Goal: Task Accomplishment & Management: Use online tool/utility

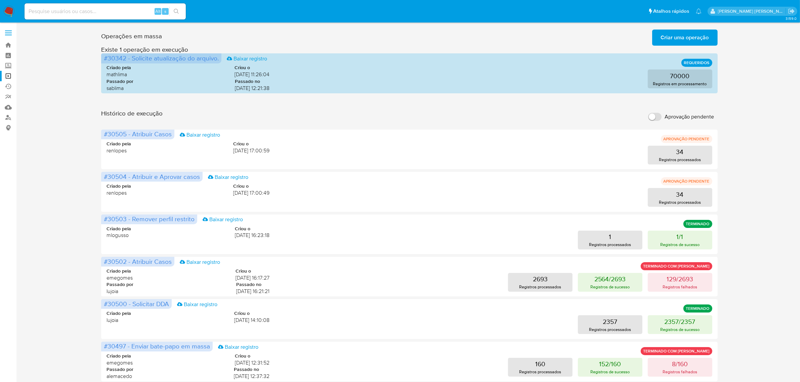
click at [686, 38] on span "Criar uma operação" at bounding box center [685, 37] width 48 height 15
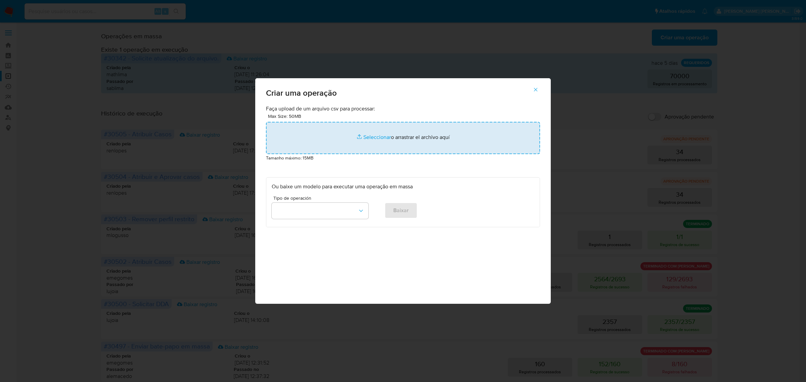
click at [375, 135] on input "file" at bounding box center [403, 138] width 274 height 32
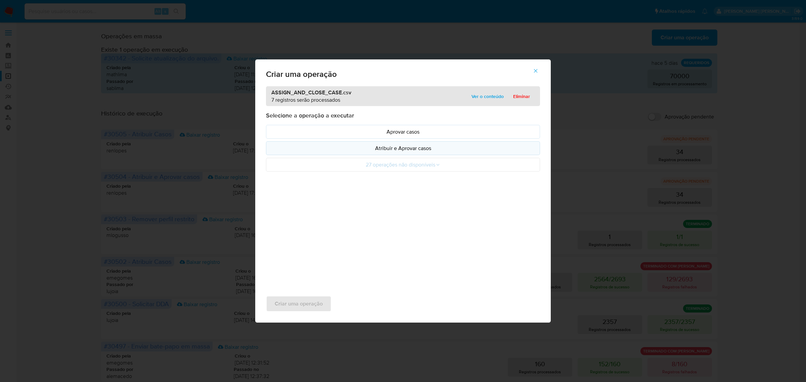
drag, startPoint x: 375, startPoint y: 135, endPoint x: 377, endPoint y: 150, distance: 14.3
click at [377, 150] on p "Atribuir e Aprovar casos" at bounding box center [403, 148] width 263 height 8
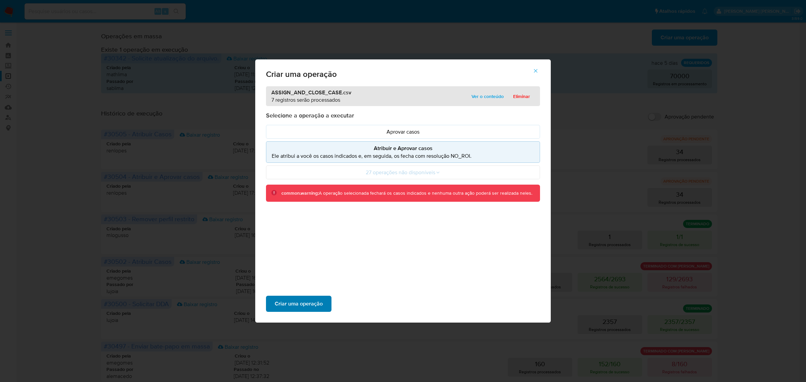
click at [296, 302] on span "Criar uma operação" at bounding box center [299, 304] width 48 height 15
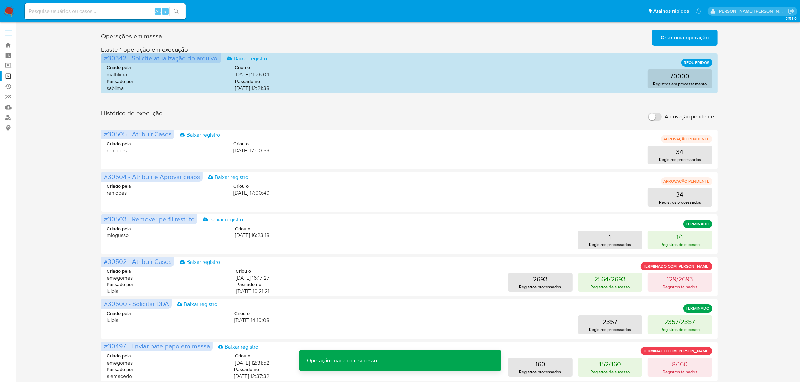
click at [669, 35] on span "Criar uma operação" at bounding box center [685, 37] width 48 height 15
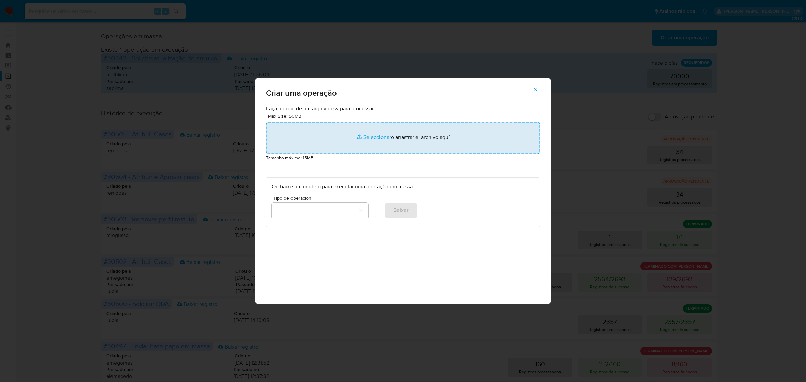
click at [378, 138] on input "file" at bounding box center [403, 138] width 274 height 32
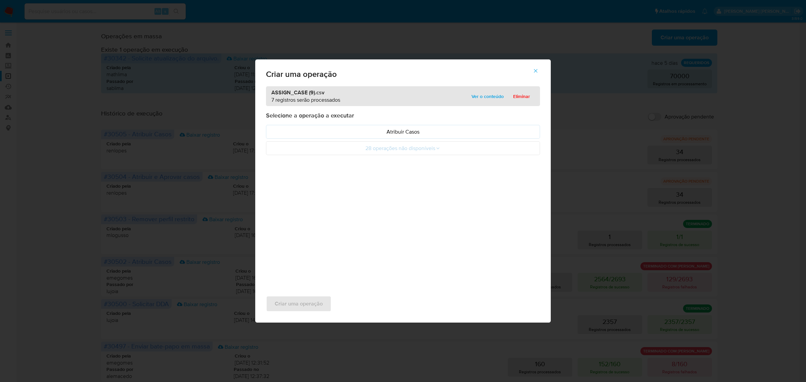
click at [377, 132] on p "Atribuir Casos" at bounding box center [403, 132] width 263 height 8
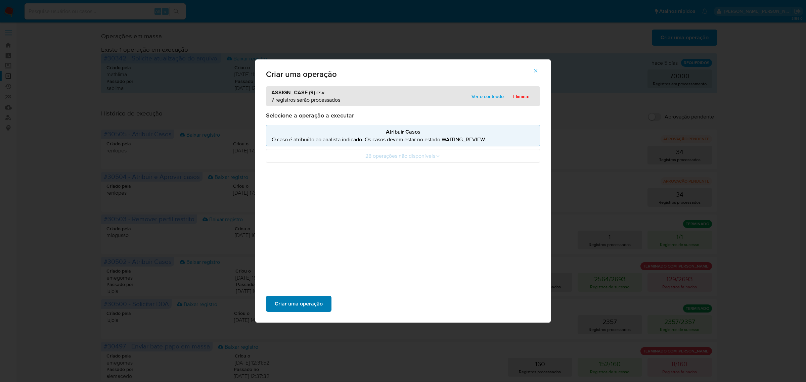
click at [299, 302] on span "Criar uma operação" at bounding box center [299, 304] width 48 height 15
